Goal: Use online tool/utility: Use online tool/utility

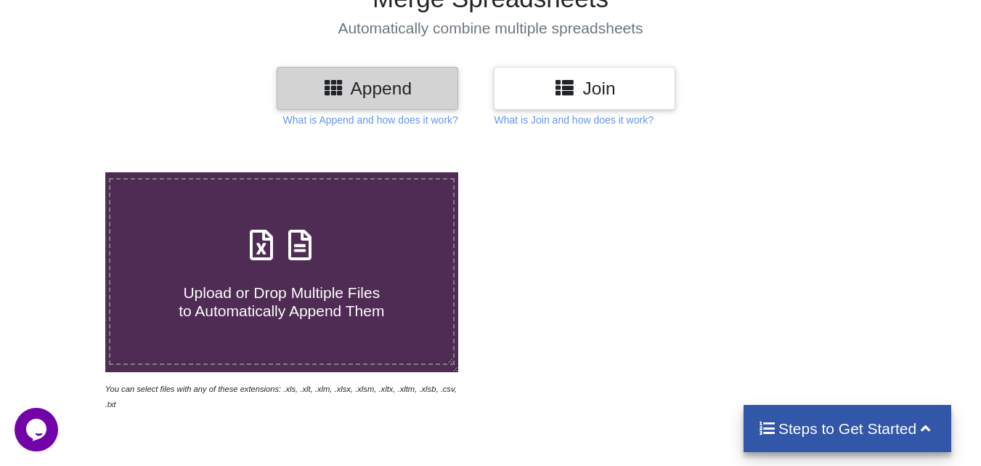
scroll to position [132, 0]
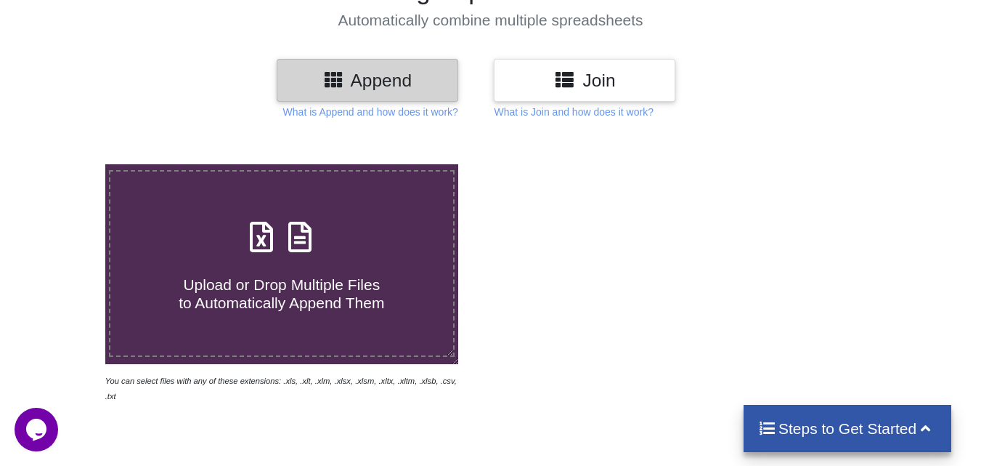
click at [296, 254] on span at bounding box center [281, 238] width 77 height 34
click at [65, 164] on input "Upload or Drop Multiple Files to Automatically Append Them" at bounding box center [65, 164] width 0 height 0
type input "C:\fakepath\7-1.xlsx"
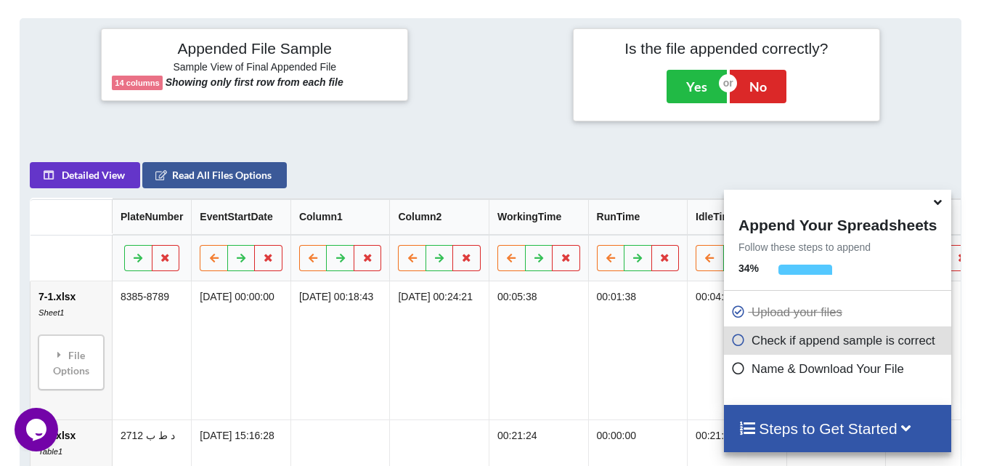
scroll to position [565, 0]
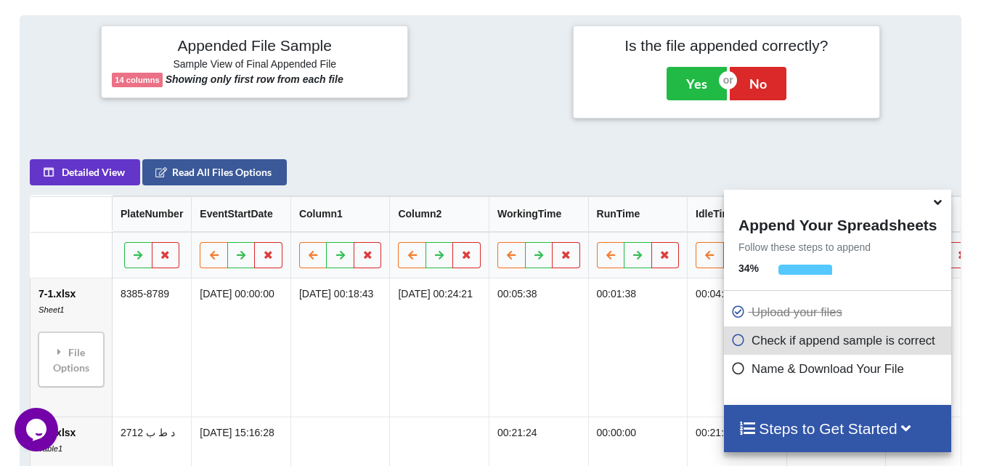
click at [938, 203] on icon at bounding box center [938, 199] width 15 height 13
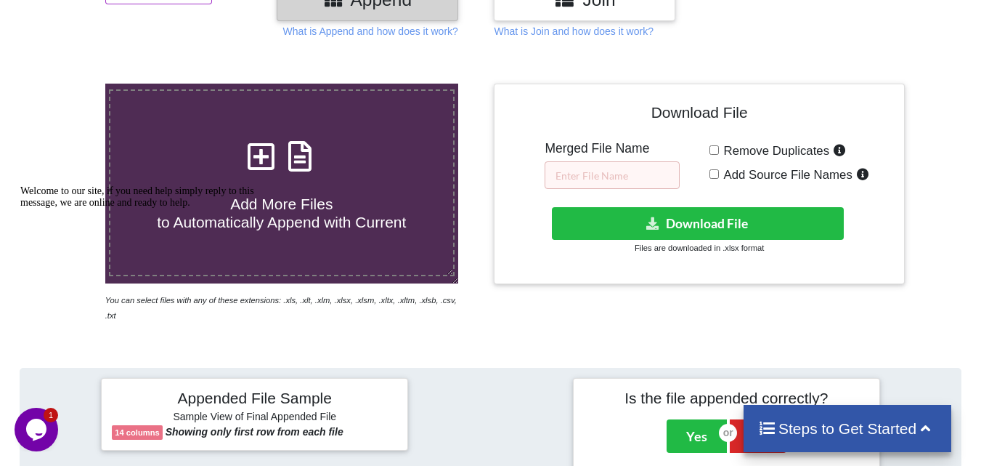
scroll to position [92, 0]
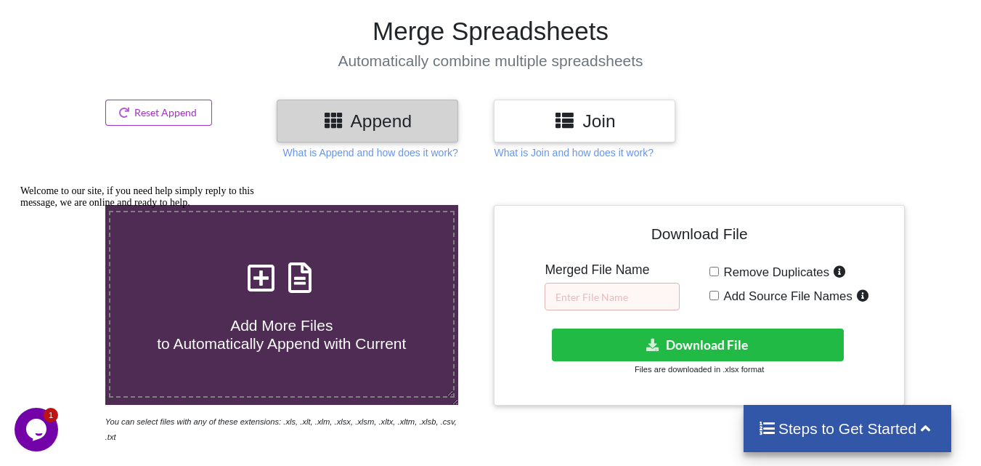
click at [602, 130] on h3 "Join" at bounding box center [585, 120] width 160 height 21
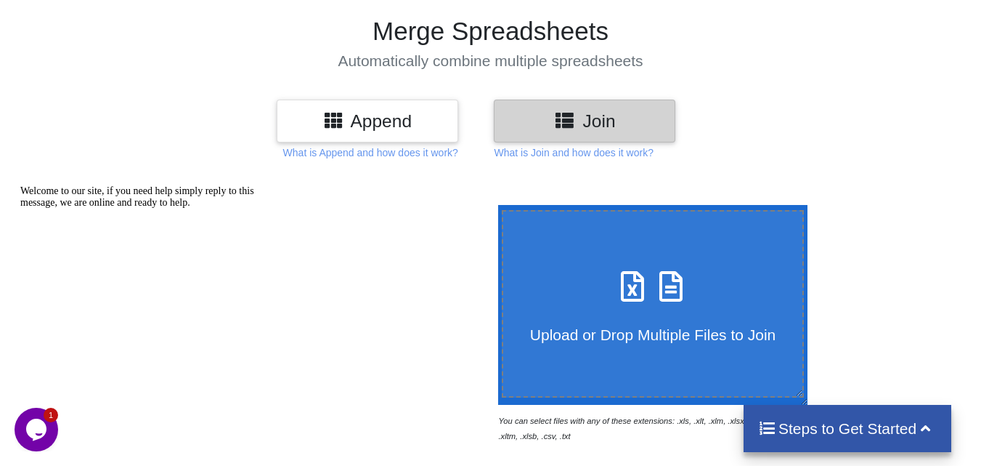
click at [638, 331] on span "Upload or Drop Multiple Files to Join" at bounding box center [653, 334] width 246 height 17
click at [495, 205] on input "Upload or Drop Multiple Files to Join" at bounding box center [495, 205] width 0 height 0
type input "C:\fakepath\7-4.xlsx"
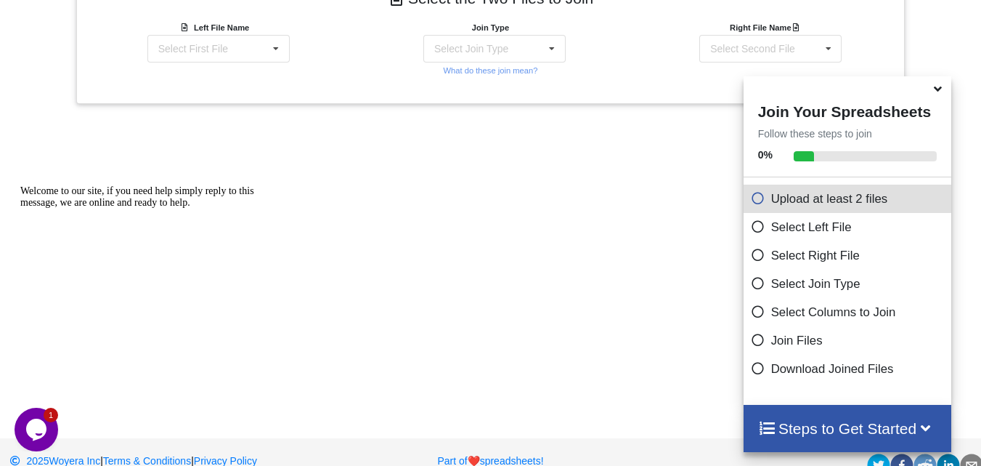
scroll to position [579, 0]
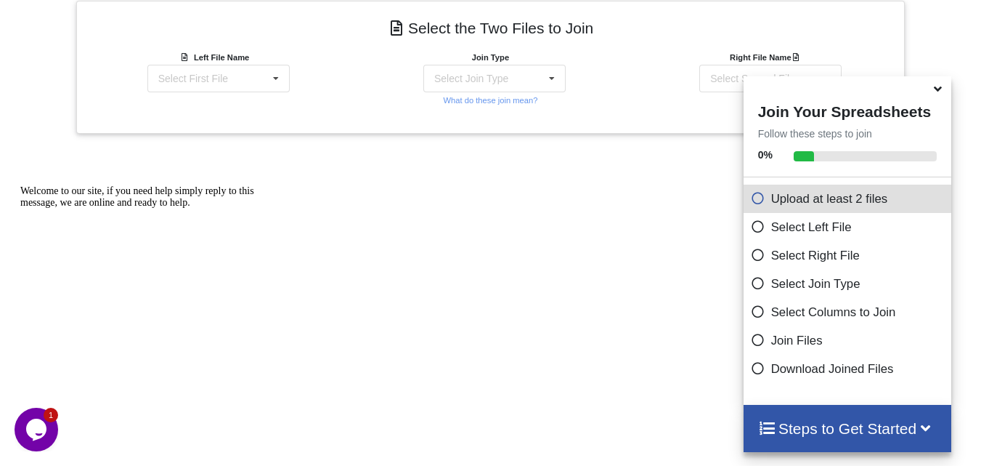
click at [499, 227] on div "Add More Files to Select For Join You can select files with any of these extens…" at bounding box center [490, 62] width 981 height 750
click at [934, 93] on icon at bounding box center [938, 86] width 15 height 13
